Goal: Task Accomplishment & Management: Manage account settings

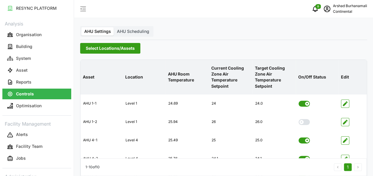
drag, startPoint x: 121, startPoint y: 48, endPoint x: 119, endPoint y: 50, distance: 3.2
click at [121, 48] on span "Select Locations/Assets" at bounding box center [110, 48] width 49 height 10
click at [120, 32] on span "AHU Scheduling" at bounding box center [133, 31] width 32 height 5
click at [114, 27] on input "AHU Scheduling" at bounding box center [114, 27] width 0 height 0
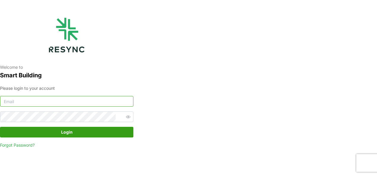
click at [52, 106] on input at bounding box center [66, 101] width 133 height 11
type input "[EMAIL_ADDRESS][DOMAIN_NAME]"
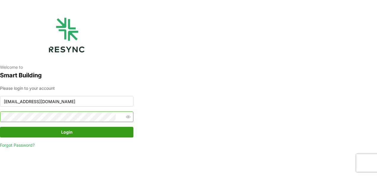
click at [0, 127] on button "Login" at bounding box center [66, 132] width 133 height 11
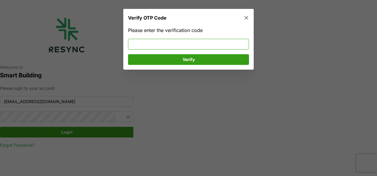
click at [153, 46] on input at bounding box center [188, 44] width 121 height 11
type input "576871"
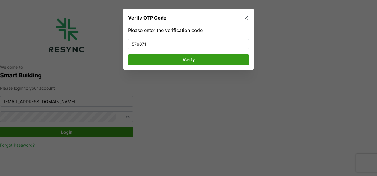
click at [156, 58] on span "Verify" at bounding box center [189, 59] width 110 height 10
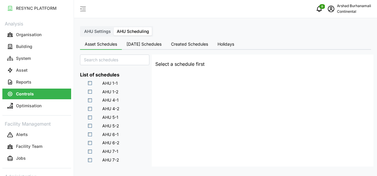
click at [38, 92] on button "Controls" at bounding box center [36, 94] width 69 height 11
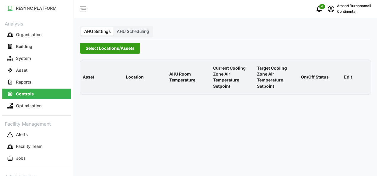
click at [99, 45] on span "Select Locations/Assets" at bounding box center [110, 48] width 49 height 10
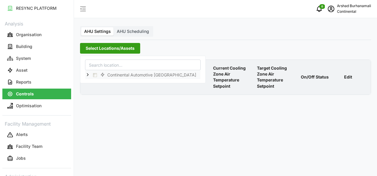
click at [88, 75] on icon at bounding box center [87, 75] width 5 height 5
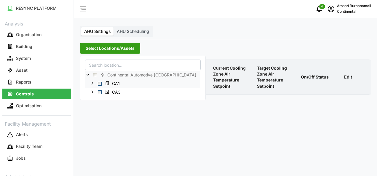
click at [100, 83] on span "Select CA1" at bounding box center [100, 84] width 4 height 4
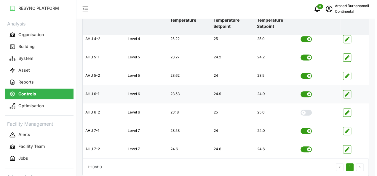
scroll to position [126, 0]
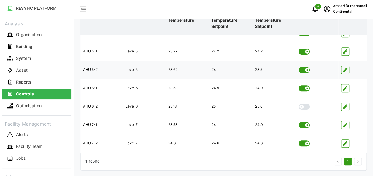
click at [349, 69] on span "button" at bounding box center [345, 70] width 8 height 8
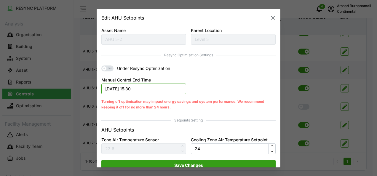
click at [147, 91] on button "11/09/2025 15:30" at bounding box center [143, 89] width 85 height 11
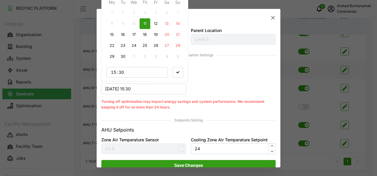
click at [134, 70] on div "15 : 30" at bounding box center [137, 72] width 54 height 10
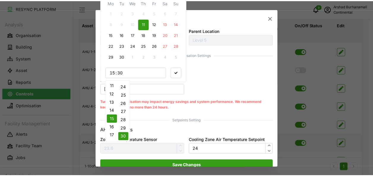
scroll to position [103, 0]
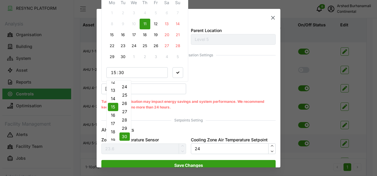
click at [112, 113] on button "16" at bounding box center [113, 115] width 10 height 8
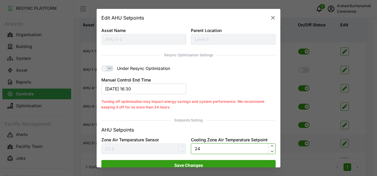
click at [232, 149] on input "24" at bounding box center [233, 148] width 85 height 11
type input "23.5"
click at [215, 163] on span "Save Changes" at bounding box center [188, 165] width 163 height 10
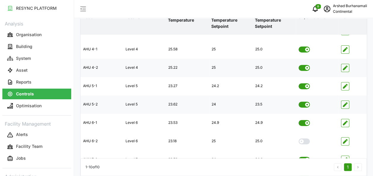
scroll to position [0, 0]
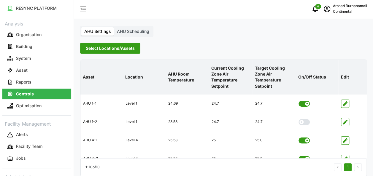
click at [102, 51] on span "Select Locations/Assets" at bounding box center [110, 48] width 49 height 10
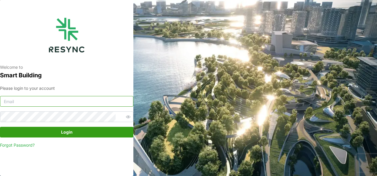
click at [91, 98] on input at bounding box center [66, 101] width 133 height 11
type input "burhanamali.arshad@aumovio.com"
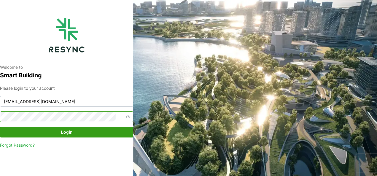
click at [0, 127] on button "Login" at bounding box center [66, 132] width 133 height 11
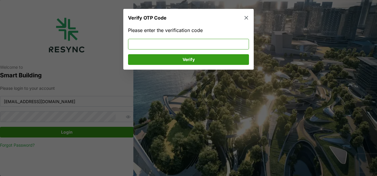
click at [167, 45] on input at bounding box center [188, 44] width 121 height 11
type input "561951"
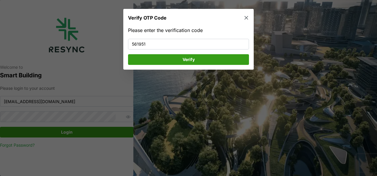
click at [162, 55] on span "Verify" at bounding box center [189, 59] width 110 height 10
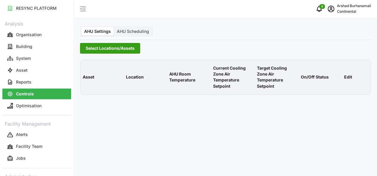
click at [101, 50] on span "Select Locations/Assets" at bounding box center [110, 48] width 49 height 10
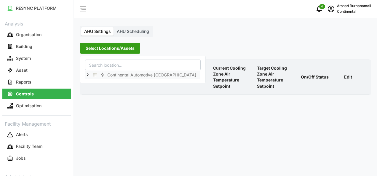
click at [87, 74] on polyline at bounding box center [87, 75] width 1 height 2
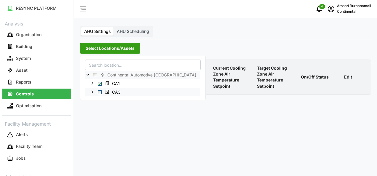
click at [97, 92] on div "CA3" at bounding box center [142, 92] width 115 height 9
click at [99, 93] on span "Select CA3" at bounding box center [100, 92] width 4 height 4
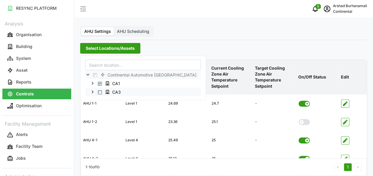
click at [98, 93] on span "Select CA3" at bounding box center [100, 92] width 4 height 4
click at [100, 83] on span "Select CA1" at bounding box center [100, 84] width 4 height 4
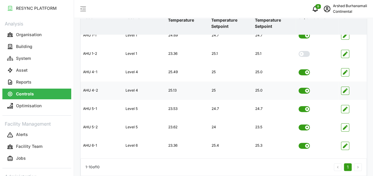
scroll to position [66, 0]
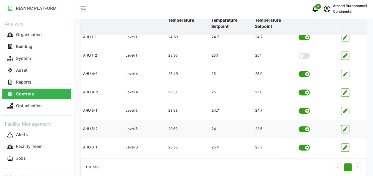
click at [345, 130] on icon "button" at bounding box center [345, 129] width 5 height 5
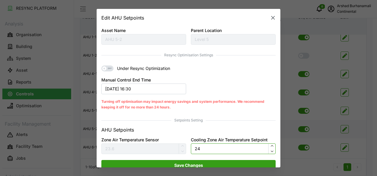
click at [204, 148] on input "24" at bounding box center [233, 148] width 85 height 11
type input "23"
click at [193, 163] on span "Save Changes" at bounding box center [188, 165] width 29 height 10
